Goal: Task Accomplishment & Management: Use online tool/utility

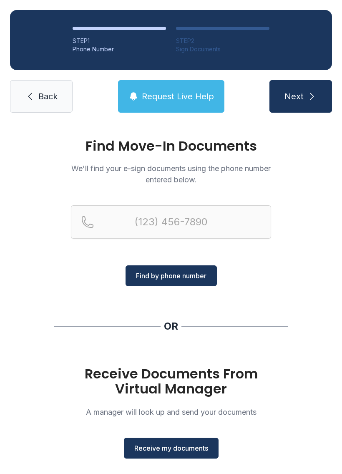
click at [47, 100] on span "Back" at bounding box center [47, 97] width 19 height 12
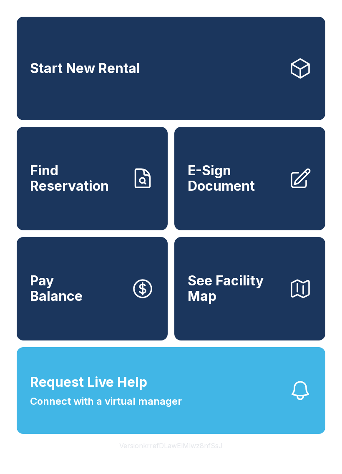
click at [258, 194] on span "E-Sign Document" at bounding box center [235, 178] width 94 height 30
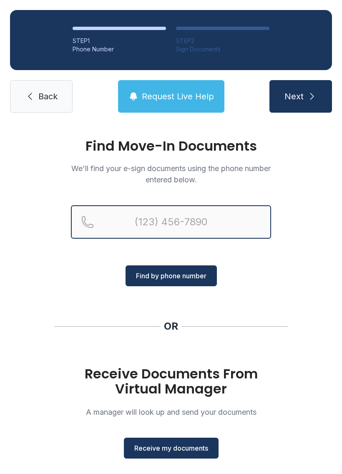
click at [219, 226] on input "Reservation phone number" at bounding box center [171, 221] width 200 height 33
type input "[PHONE_NUMBER]"
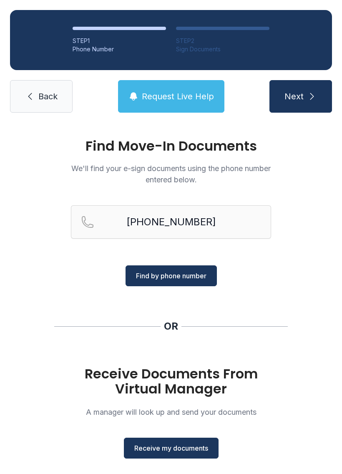
click at [39, 112] on link "Back" at bounding box center [41, 96] width 63 height 33
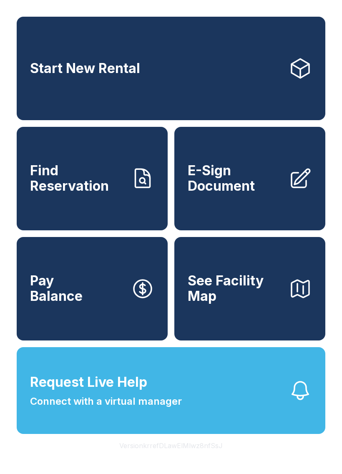
click at [262, 185] on span "E-Sign Document" at bounding box center [235, 178] width 94 height 30
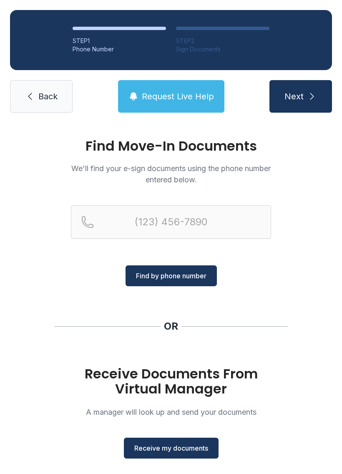
click at [189, 447] on span "Receive my documents" at bounding box center [171, 448] width 74 height 10
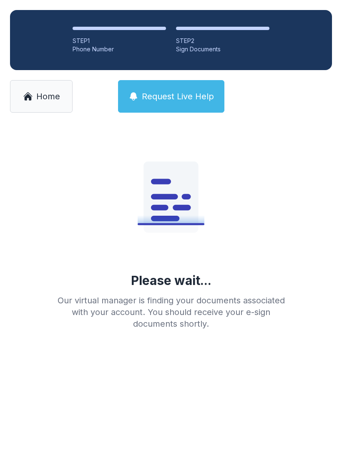
click at [45, 98] on span "Home" at bounding box center [48, 97] width 24 height 12
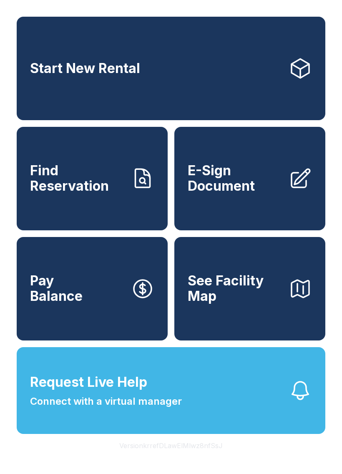
click at [265, 192] on span "E-Sign Document" at bounding box center [235, 178] width 94 height 30
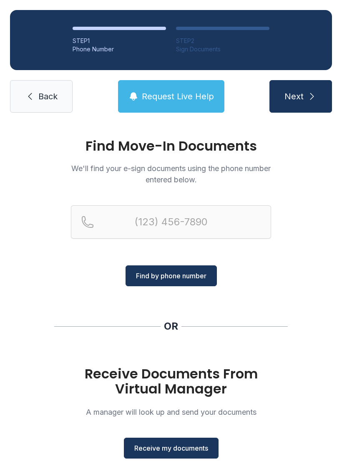
click at [314, 105] on button "Next" at bounding box center [301, 96] width 63 height 33
type input "("
click at [288, 278] on div "Find Move-In Documents We'll find your e-sign documents using the phone number …" at bounding box center [171, 307] width 342 height 369
click at [323, 281] on div "Find Move-In Documents We'll find your e-sign documents using the phone number …" at bounding box center [171, 307] width 342 height 369
click at [195, 453] on button "Receive my documents" at bounding box center [171, 448] width 95 height 21
